Goal: Task Accomplishment & Management: Use online tool/utility

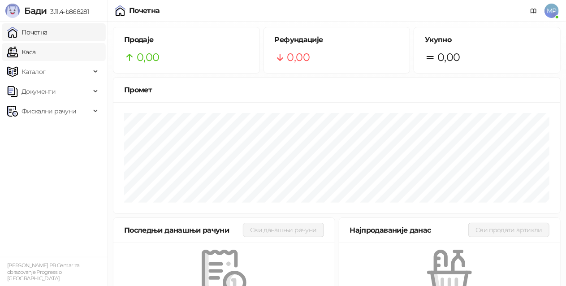
click at [35, 56] on link "Каса" at bounding box center [21, 52] width 28 height 18
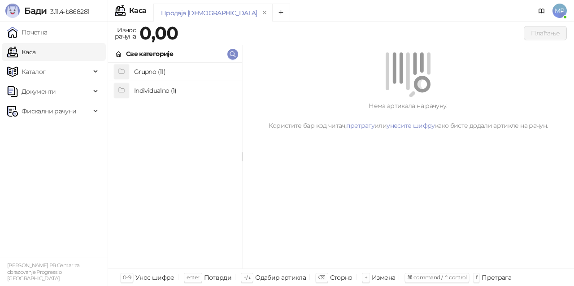
click at [181, 69] on h4 "Grupno (11)" at bounding box center [184, 72] width 100 height 14
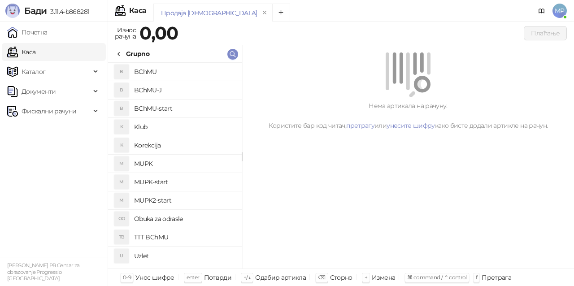
click at [185, 175] on h4 "MUPK-start" at bounding box center [184, 182] width 100 height 14
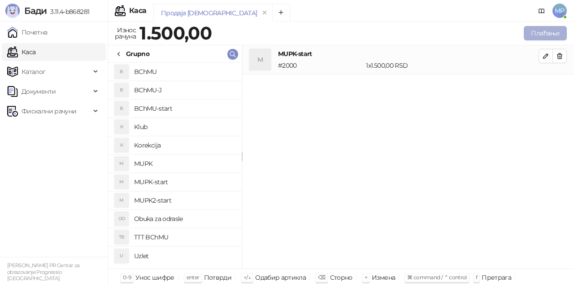
click at [542, 33] on button "Плаћање" at bounding box center [544, 33] width 43 height 14
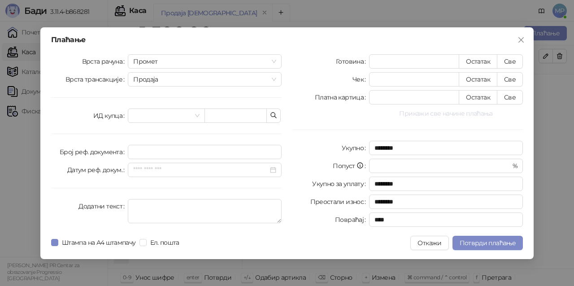
click at [427, 116] on button "Прикажи све начине плаћања" at bounding box center [446, 113] width 154 height 11
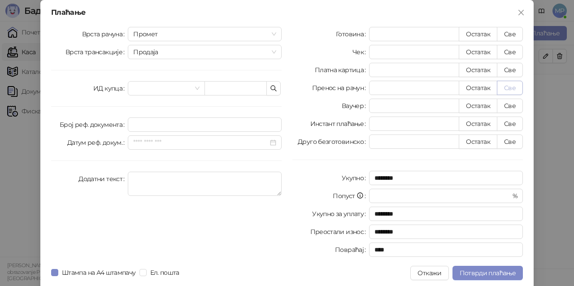
click at [505, 89] on button "Све" at bounding box center [510, 88] width 26 height 14
type input "****"
click at [489, 272] on span "Потврди плаћање" at bounding box center [487, 273] width 56 height 8
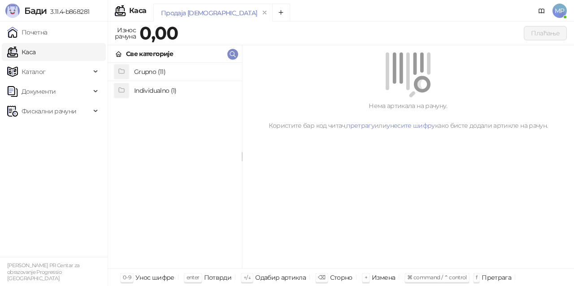
click at [174, 66] on h4 "Grupno (11)" at bounding box center [184, 72] width 100 height 14
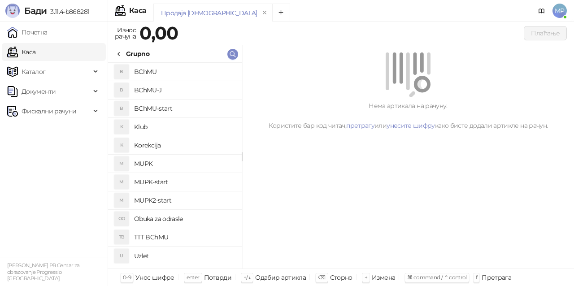
click at [185, 160] on h4 "MUPK" at bounding box center [184, 163] width 100 height 14
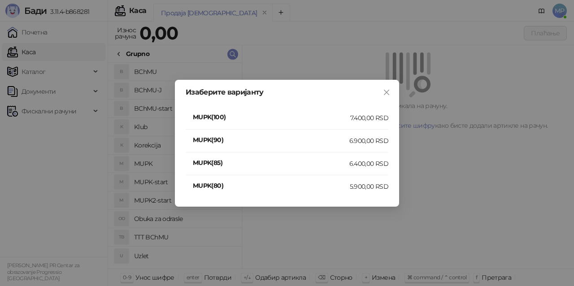
click at [363, 117] on div "7.400,00 RSD" at bounding box center [369, 118] width 38 height 10
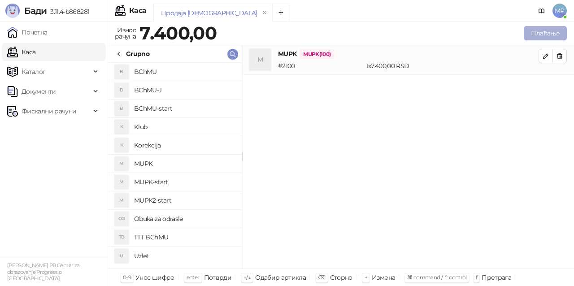
click at [548, 30] on button "Плаћање" at bounding box center [544, 33] width 43 height 14
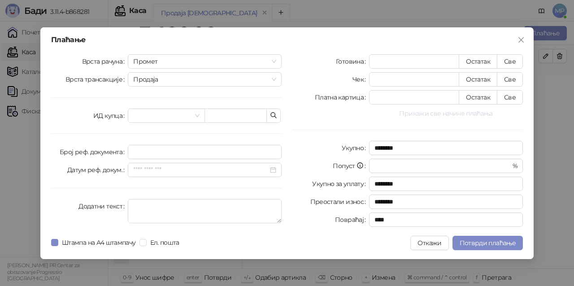
click at [452, 113] on button "Прикажи све начине плаћања" at bounding box center [446, 113] width 154 height 11
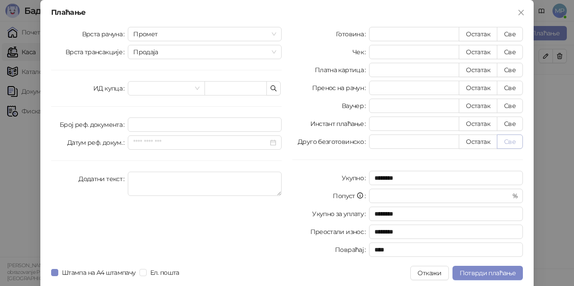
drag, startPoint x: 500, startPoint y: 89, endPoint x: 509, endPoint y: 146, distance: 58.1
click at [501, 89] on button "Све" at bounding box center [510, 88] width 26 height 14
type input "****"
click at [505, 270] on span "Потврди плаћање" at bounding box center [487, 273] width 56 height 8
